Goal: Information Seeking & Learning: Learn about a topic

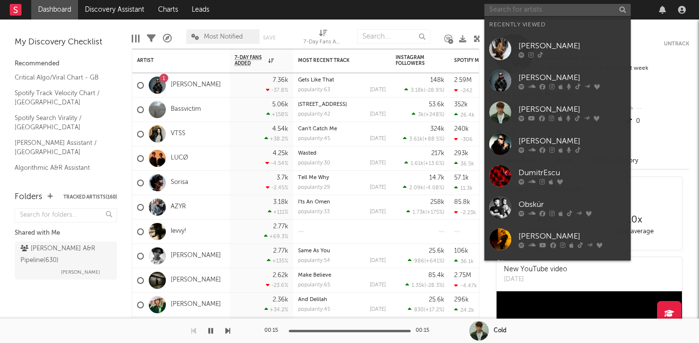
click at [502, 12] on input "text" at bounding box center [558, 10] width 146 height 12
click at [516, 8] on input "text" at bounding box center [558, 10] width 146 height 12
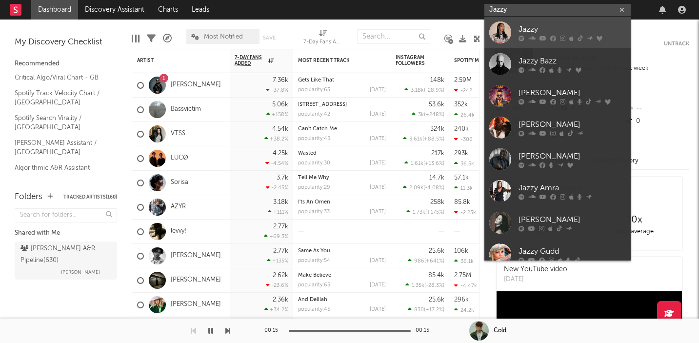
type input "Jazzy"
click at [525, 25] on div "Jazzy" at bounding box center [572, 29] width 107 height 12
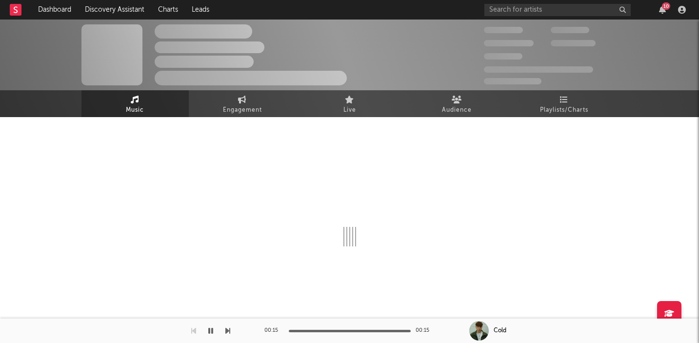
select select "6m"
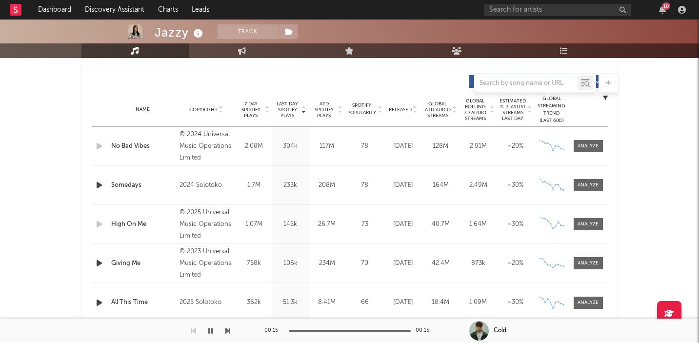
scroll to position [361, 0]
click at [579, 137] on div "Name No Bad Vibes Copyright © 2024 Universal Music Operations Limited Label Cha…" at bounding box center [350, 145] width 516 height 39
click at [579, 141] on span at bounding box center [588, 146] width 29 height 12
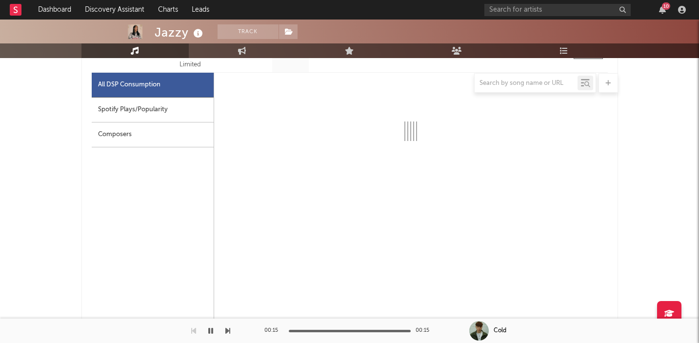
scroll to position [462, 0]
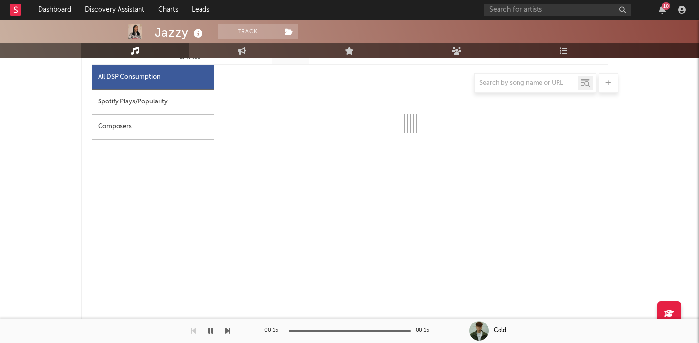
select select "6m"
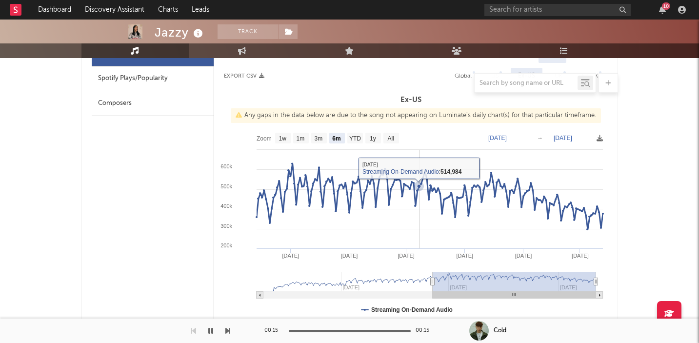
scroll to position [489, 0]
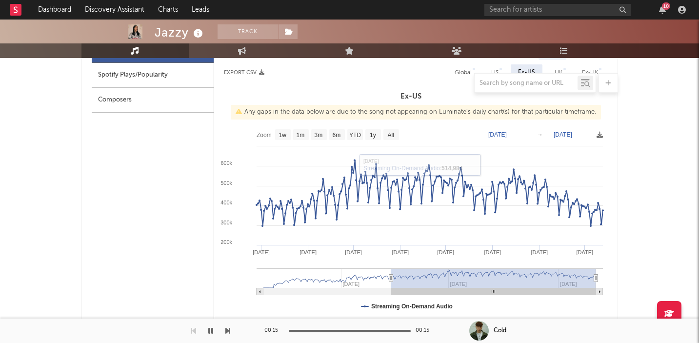
type input "[DATE]"
select select "All"
type input "[DATE]"
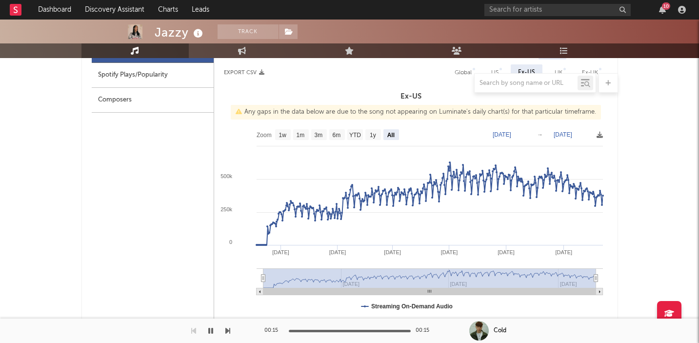
drag, startPoint x: 410, startPoint y: 279, endPoint x: 233, endPoint y: 277, distance: 177.7
click at [233, 277] on icon "Created with Highcharts 10.3.3 May '[DATE] Sep '[DATE] Jan '[DATE] Jan '[DATE] …" at bounding box center [411, 221] width 394 height 195
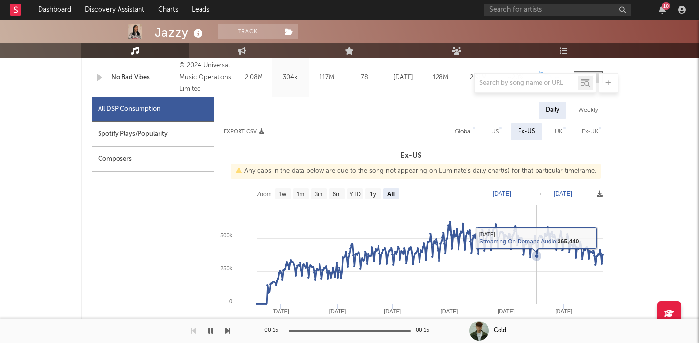
scroll to position [424, 0]
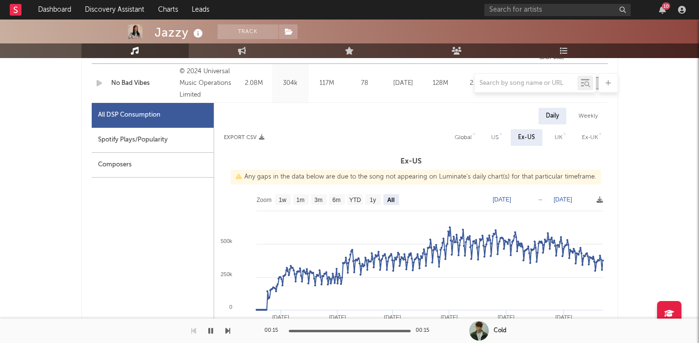
click at [556, 134] on div "UK" at bounding box center [559, 138] width 8 height 12
select select "6m"
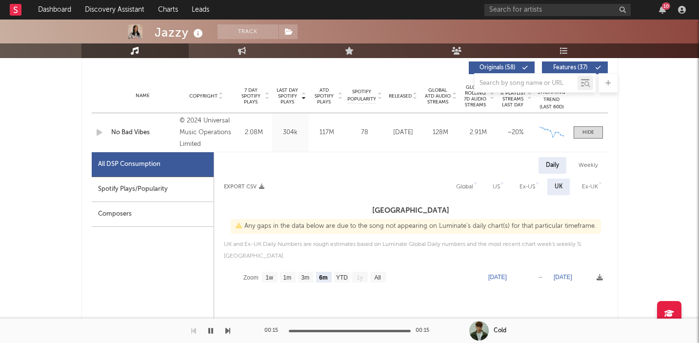
scroll to position [364, 0]
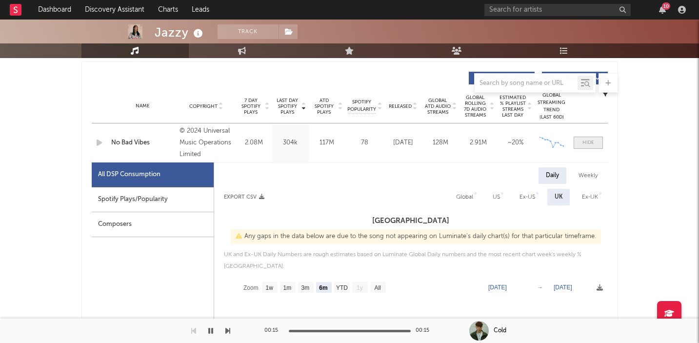
click at [585, 144] on div at bounding box center [589, 142] width 12 height 7
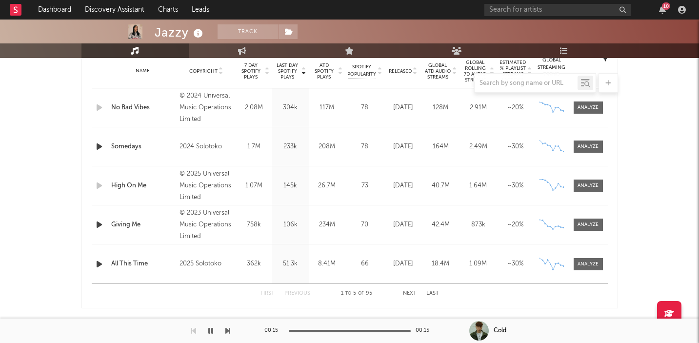
scroll to position [400, 0]
click at [594, 188] on div at bounding box center [588, 185] width 21 height 7
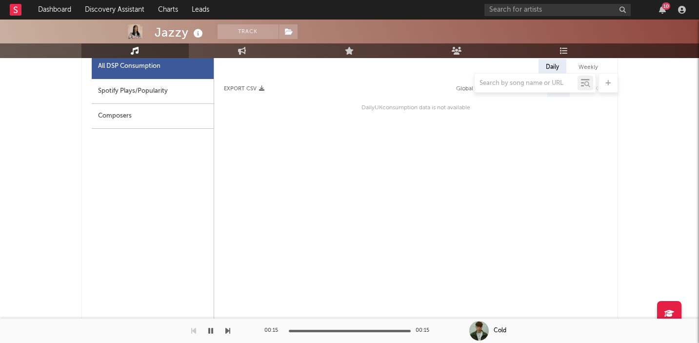
scroll to position [552, 0]
click at [164, 96] on div "Spotify Plays/Popularity" at bounding box center [153, 90] width 122 height 25
select select "1w"
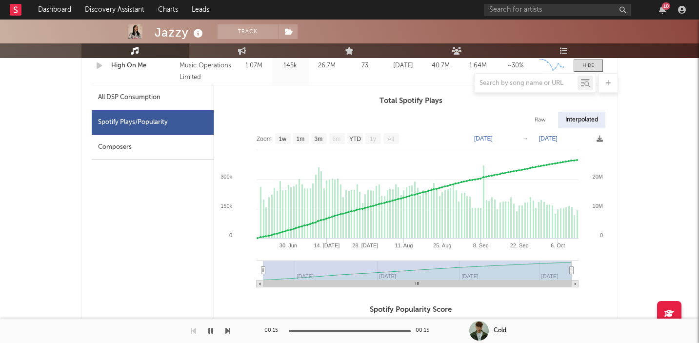
scroll to position [477, 0]
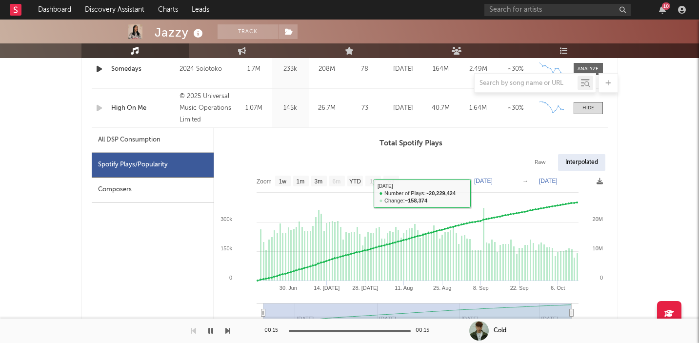
click at [169, 138] on div "All DSP Consumption" at bounding box center [153, 140] width 122 height 25
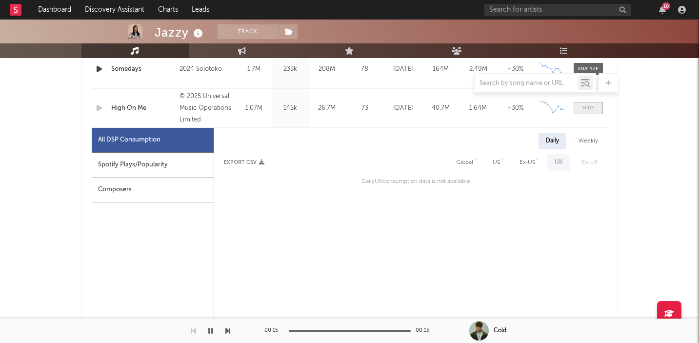
click at [594, 107] on span at bounding box center [588, 108] width 29 height 12
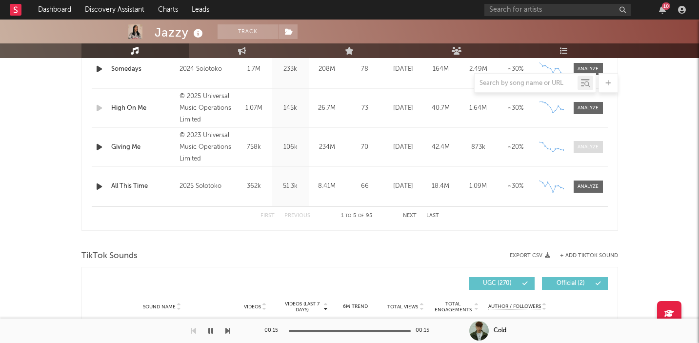
click at [593, 151] on span at bounding box center [588, 147] width 29 height 12
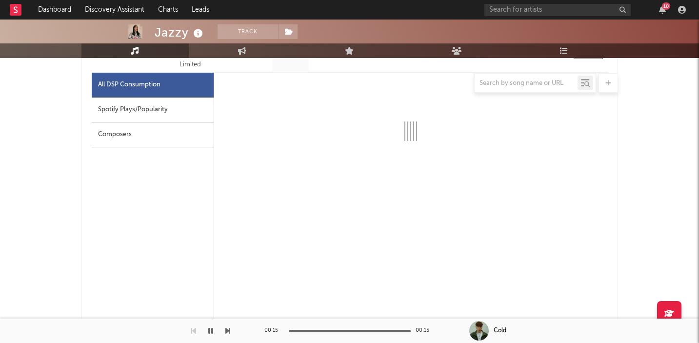
select select "6m"
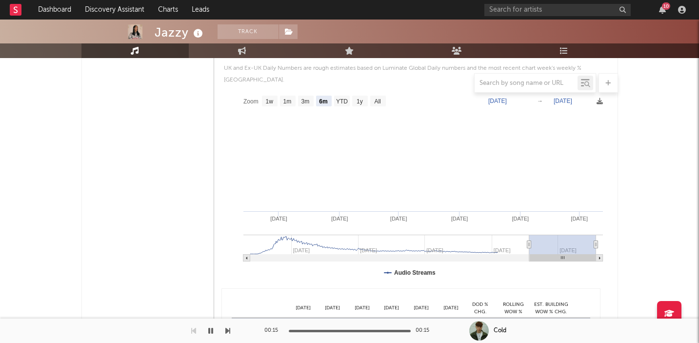
scroll to position [672, 0]
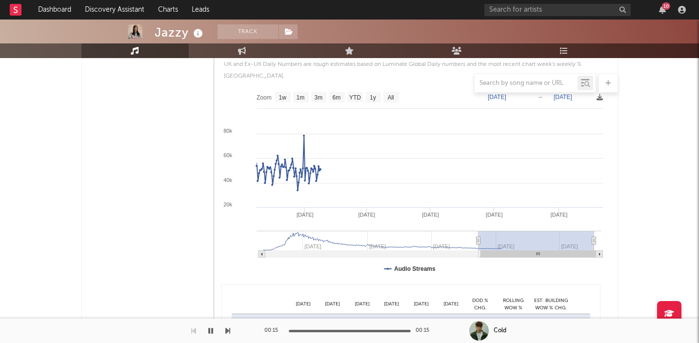
type input "[DATE]"
select select "All"
type input "[DATE]"
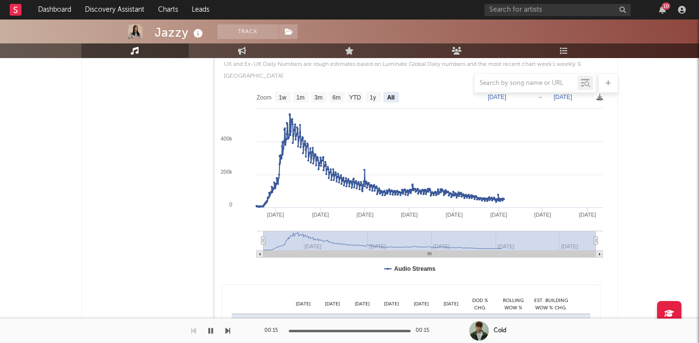
drag, startPoint x: 531, startPoint y: 229, endPoint x: 202, endPoint y: 232, distance: 329.0
click at [202, 232] on div "All DSP Consumption Spotify Plays/Popularity Composers Daily Weekly Export CSV …" at bounding box center [350, 204] width 516 height 464
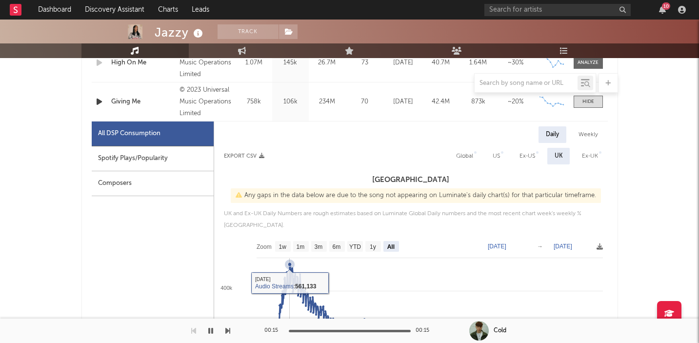
scroll to position [514, 0]
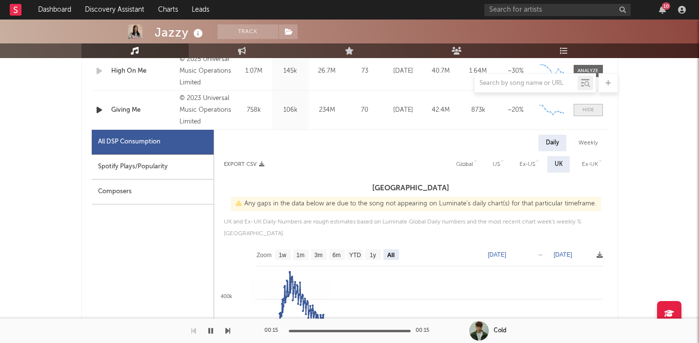
click at [588, 112] on div at bounding box center [589, 109] width 12 height 7
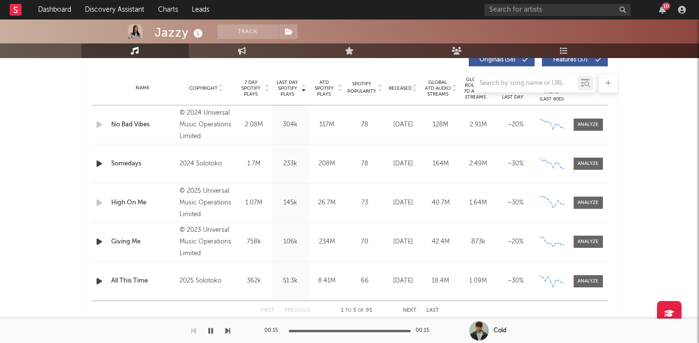
scroll to position [398, 0]
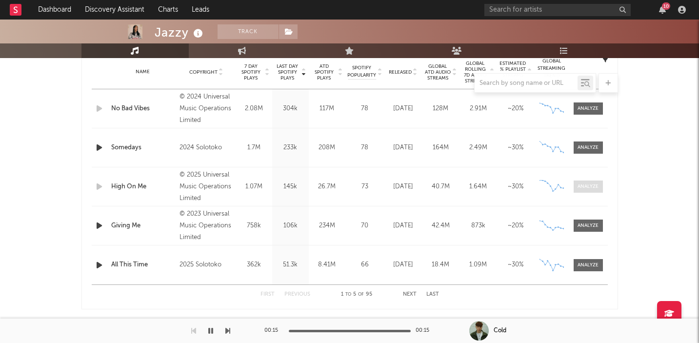
click at [596, 186] on div at bounding box center [588, 186] width 21 height 7
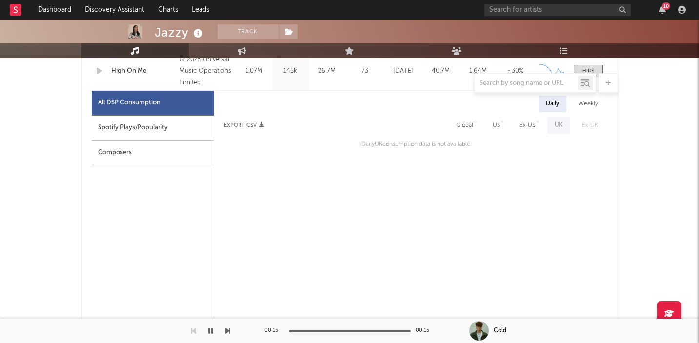
scroll to position [525, 0]
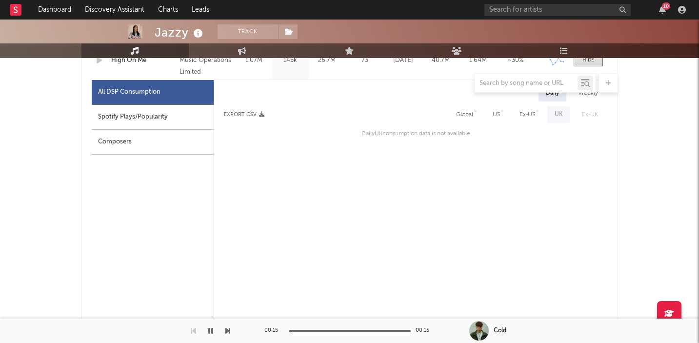
click at [455, 111] on div "Global" at bounding box center [465, 114] width 32 height 17
select select "1w"
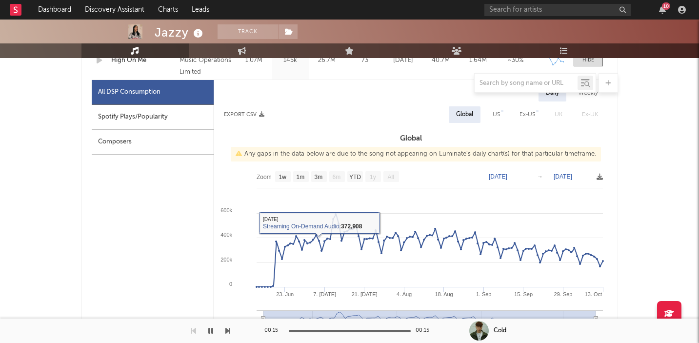
click at [154, 116] on div "Spotify Plays/Popularity" at bounding box center [153, 117] width 122 height 25
select select "1w"
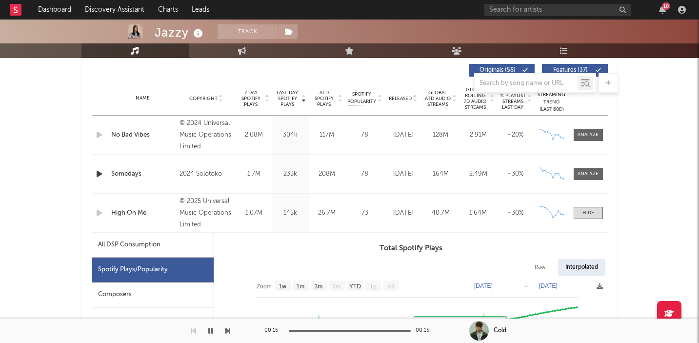
scroll to position [368, 0]
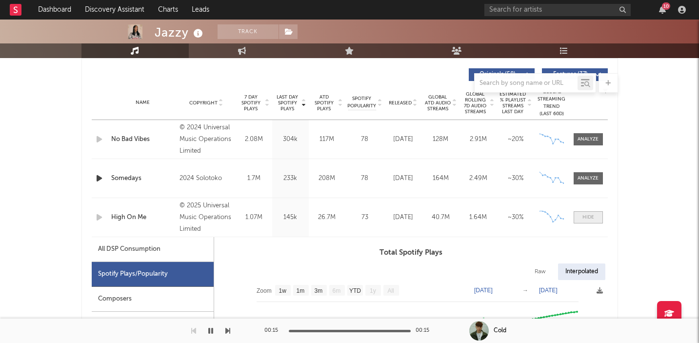
click at [594, 217] on span at bounding box center [588, 217] width 29 height 12
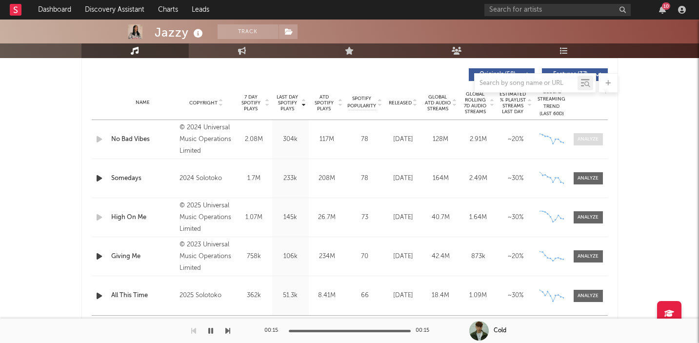
click at [587, 136] on div at bounding box center [588, 139] width 21 height 7
select select "6m"
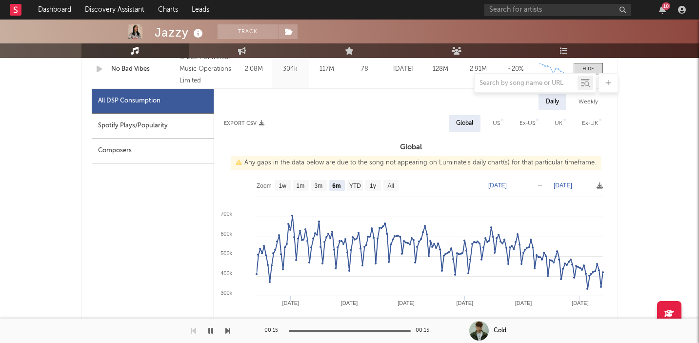
scroll to position [447, 0]
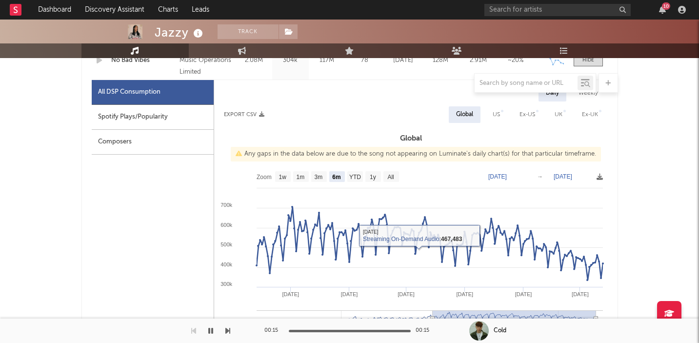
click at [162, 115] on div "Spotify Plays/Popularity" at bounding box center [153, 117] width 122 height 25
select select "6m"
select select "1w"
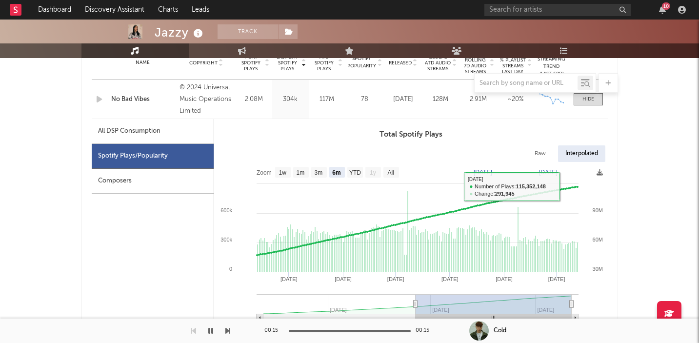
scroll to position [402, 0]
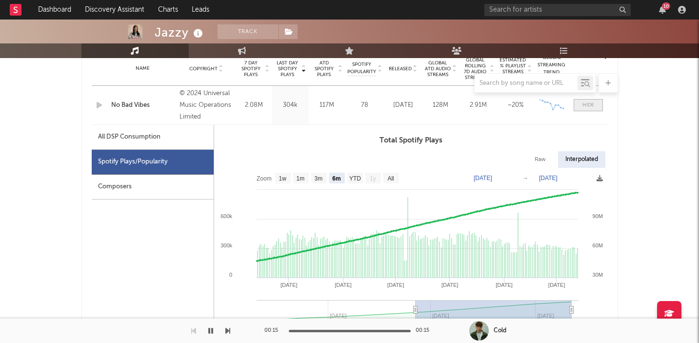
click at [589, 107] on div at bounding box center [589, 105] width 12 height 7
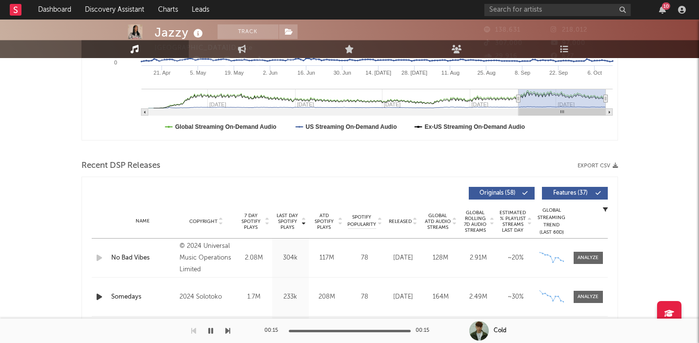
scroll to position [0, 0]
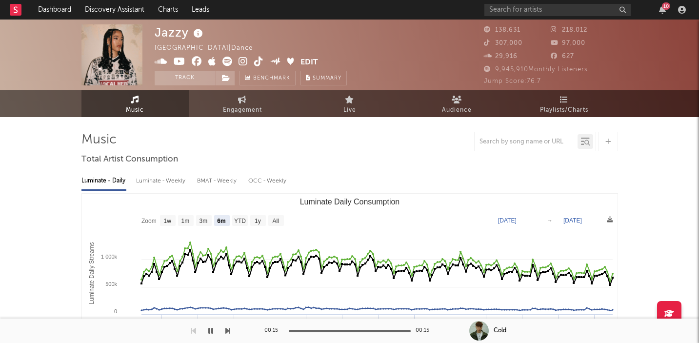
click at [665, 6] on div "10" at bounding box center [666, 5] width 8 height 7
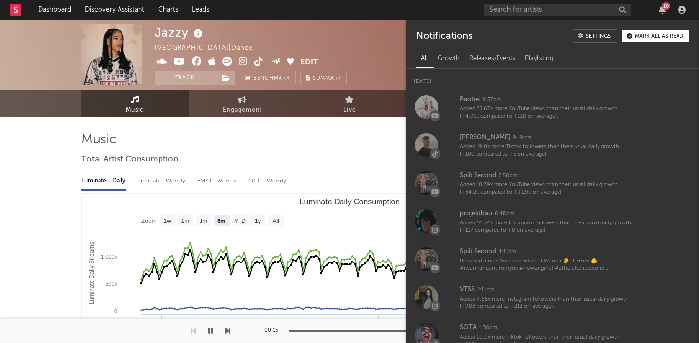
click at [665, 6] on div "10" at bounding box center [666, 5] width 8 height 7
